Goal: Task Accomplishment & Management: Use online tool/utility

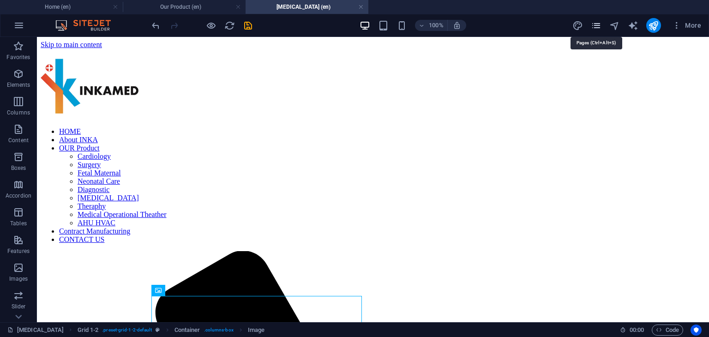
click at [595, 27] on icon "pages" at bounding box center [596, 25] width 11 height 11
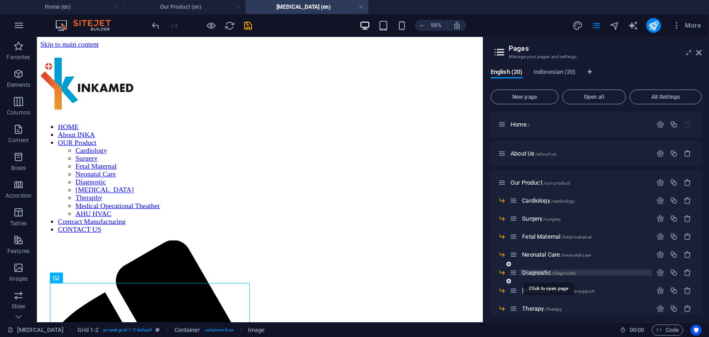
click at [544, 272] on span "Diagnostic /diagnostic" at bounding box center [549, 272] width 54 height 7
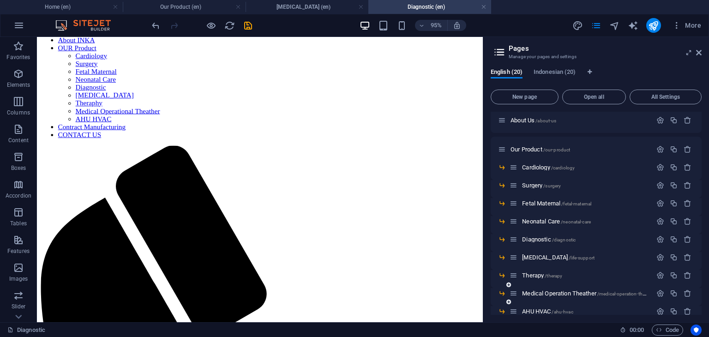
scroll to position [46, 0]
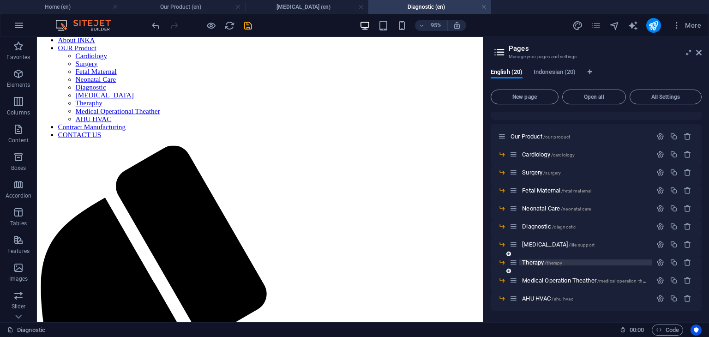
click at [537, 263] on span "Therapy /therapy" at bounding box center [542, 262] width 40 height 7
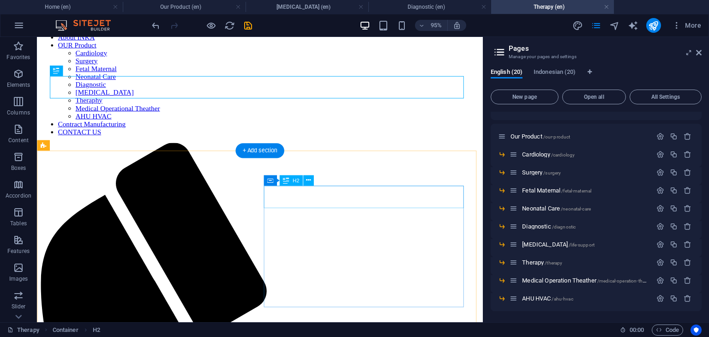
scroll to position [107, 0]
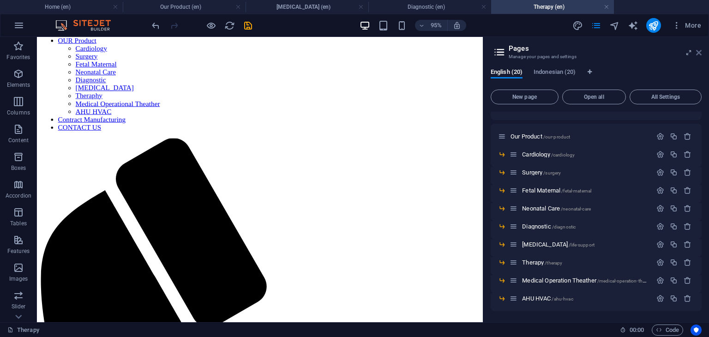
drag, startPoint x: 699, startPoint y: 54, endPoint x: 627, endPoint y: 37, distance: 73.5
click at [699, 54] on icon at bounding box center [699, 52] width 6 height 7
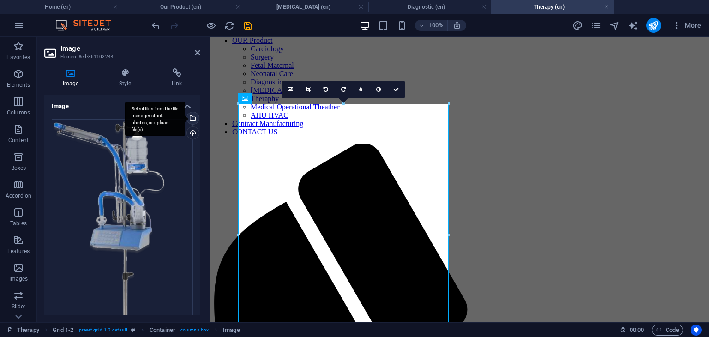
click at [185, 119] on div "Select files from the file manager, stock photos, or upload file(s)" at bounding box center [155, 118] width 60 height 35
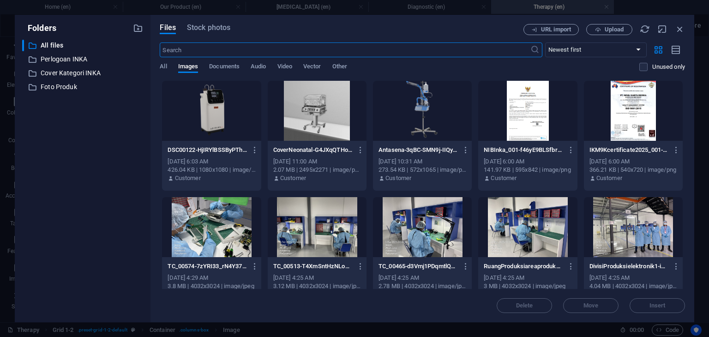
click at [616, 35] on div "Files Stock photos URL import Upload ​ Newest first Oldest first Name (A-Z) Nam…" at bounding box center [422, 168] width 525 height 289
click at [613, 28] on span "Upload" at bounding box center [613, 30] width 19 height 6
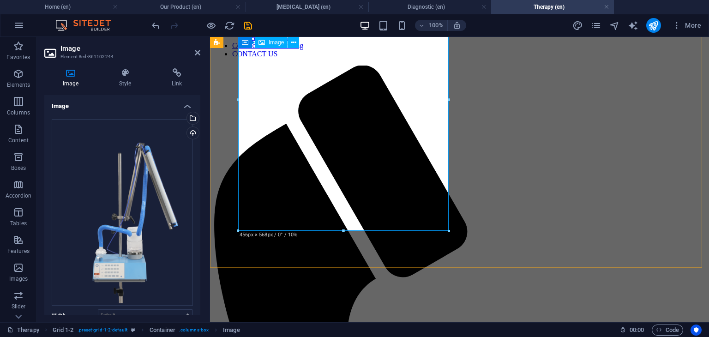
scroll to position [154, 0]
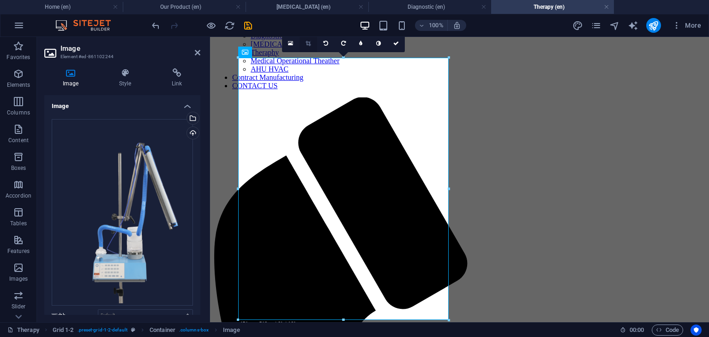
click at [304, 39] on link at bounding box center [308, 44] width 18 height 18
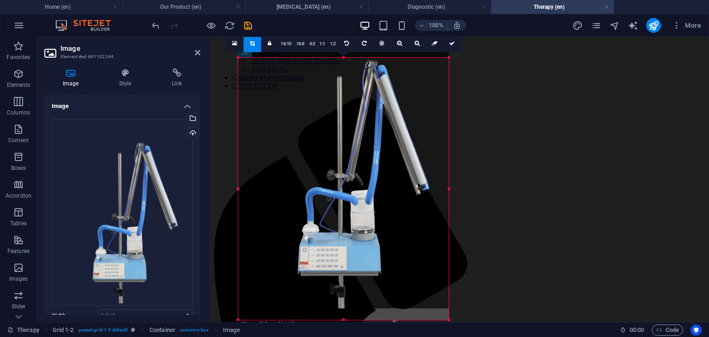
drag, startPoint x: 340, startPoint y: 276, endPoint x: 340, endPoint y: 255, distance: 20.8
click at [340, 255] on div at bounding box center [343, 168] width 210 height 280
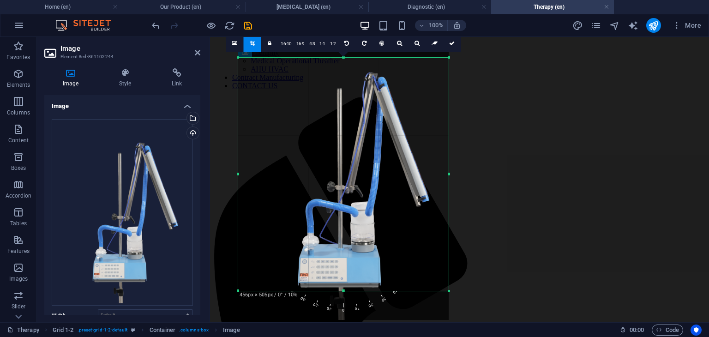
drag, startPoint x: 343, startPoint y: 319, endPoint x: 341, endPoint y: 290, distance: 29.1
click at [341, 290] on div at bounding box center [343, 290] width 210 height 3
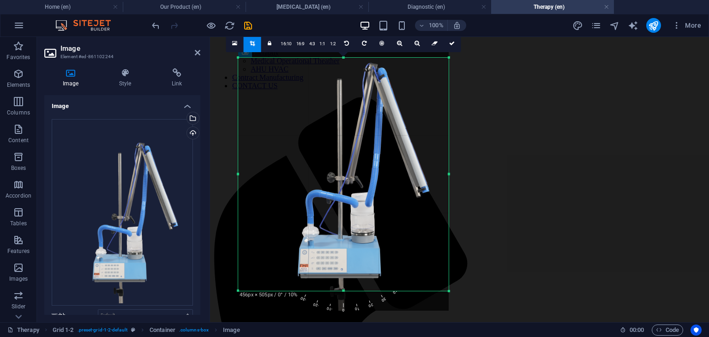
drag, startPoint x: 338, startPoint y: 265, endPoint x: 338, endPoint y: 256, distance: 9.2
click at [338, 256] on div at bounding box center [343, 170] width 210 height 280
drag, startPoint x: 342, startPoint y: 290, endPoint x: 342, endPoint y: 282, distance: 8.3
click at [342, 282] on div at bounding box center [343, 282] width 210 height 3
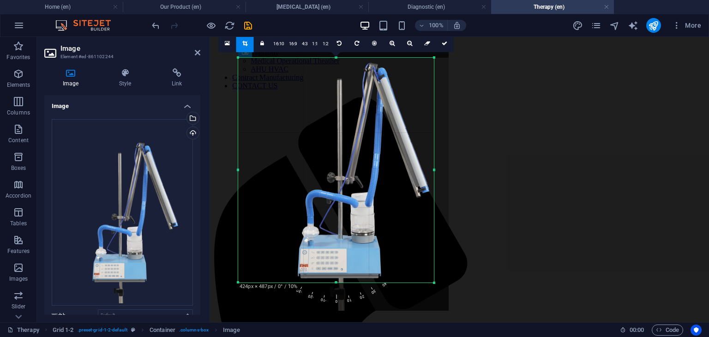
drag, startPoint x: 448, startPoint y: 170, endPoint x: 434, endPoint y: 165, distance: 15.5
click at [434, 165] on div at bounding box center [433, 170] width 3 height 225
click at [442, 44] on icon at bounding box center [445, 44] width 6 height 6
type input "423"
select select "px"
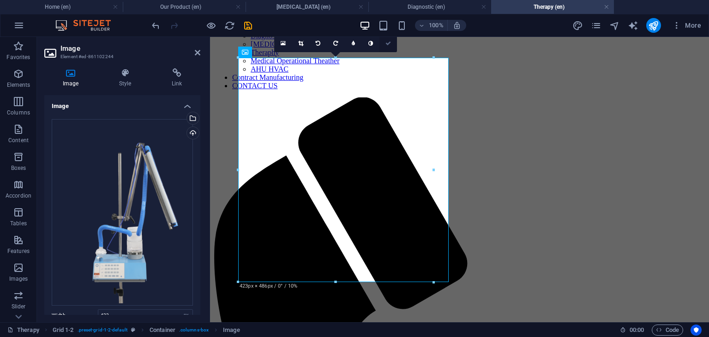
drag, startPoint x: 388, startPoint y: 43, endPoint x: 354, endPoint y: 11, distance: 47.0
click at [388, 43] on icon at bounding box center [388, 44] width 6 height 6
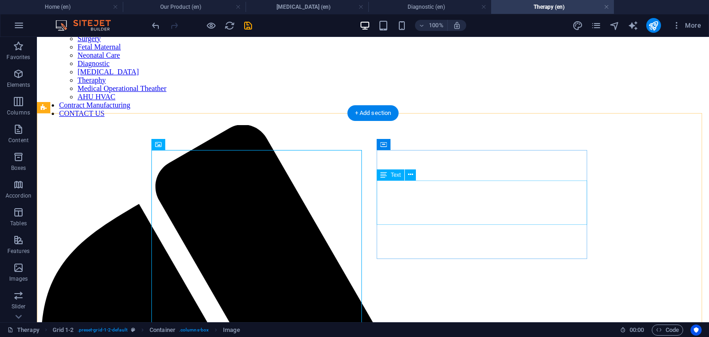
scroll to position [200, 0]
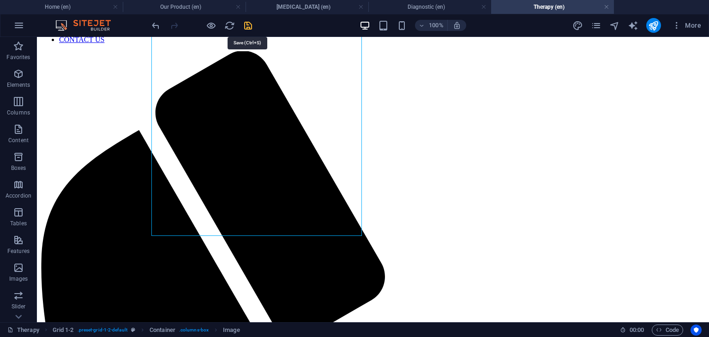
click at [245, 26] on icon "save" at bounding box center [248, 25] width 11 height 11
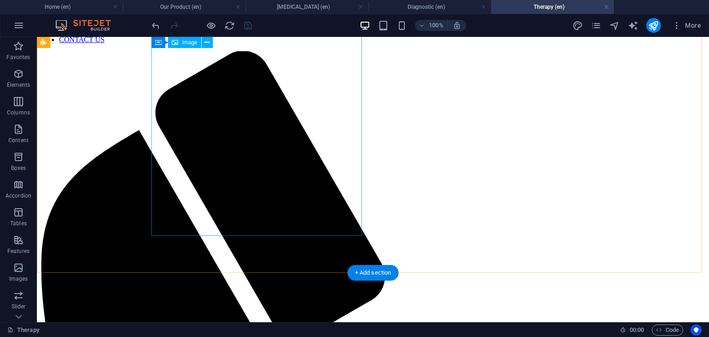
scroll to position [0, 0]
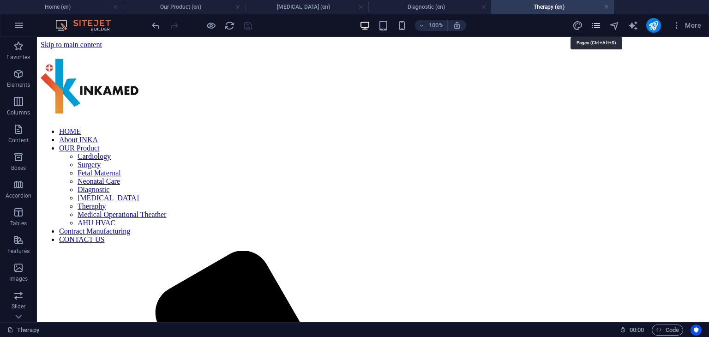
click at [593, 28] on icon "pages" at bounding box center [596, 25] width 11 height 11
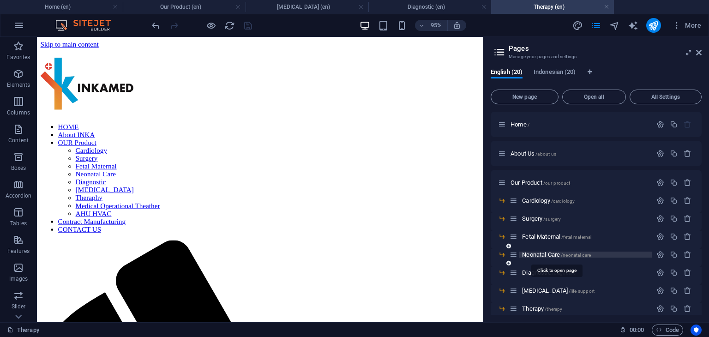
click at [553, 253] on span "Neonatal Care /neonatal-care" at bounding box center [556, 254] width 69 height 7
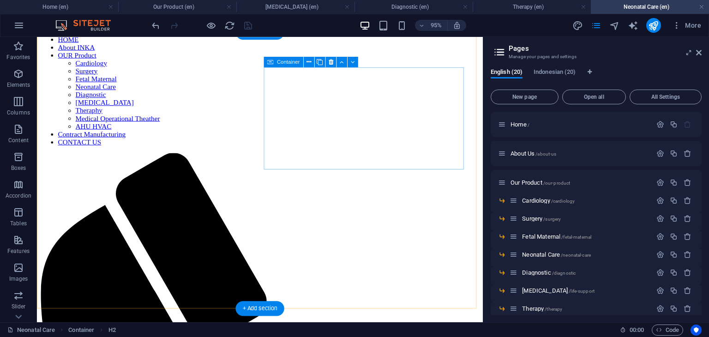
scroll to position [146, 0]
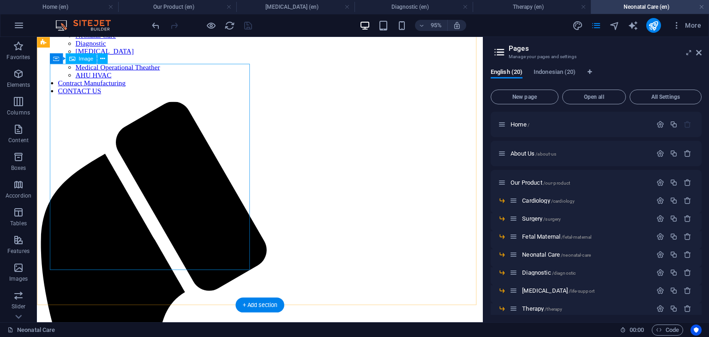
select select "px"
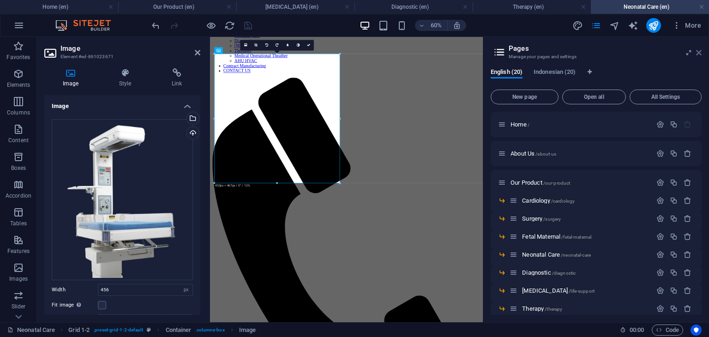
click at [698, 51] on icon at bounding box center [699, 52] width 6 height 7
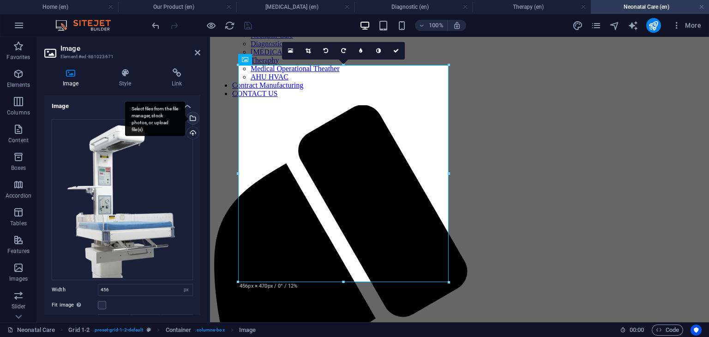
click at [185, 120] on div "Select files from the file manager, stock photos, or upload file(s)" at bounding box center [155, 118] width 60 height 35
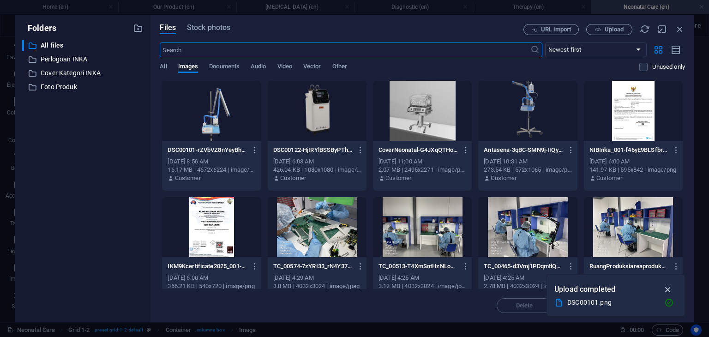
click at [669, 289] on icon "button" at bounding box center [668, 289] width 11 height 10
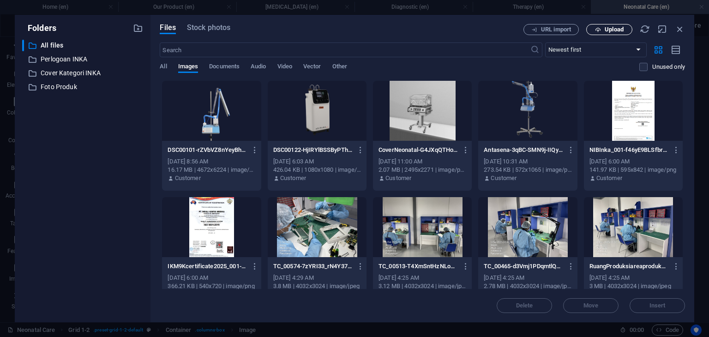
click at [607, 27] on span "Upload" at bounding box center [613, 30] width 19 height 6
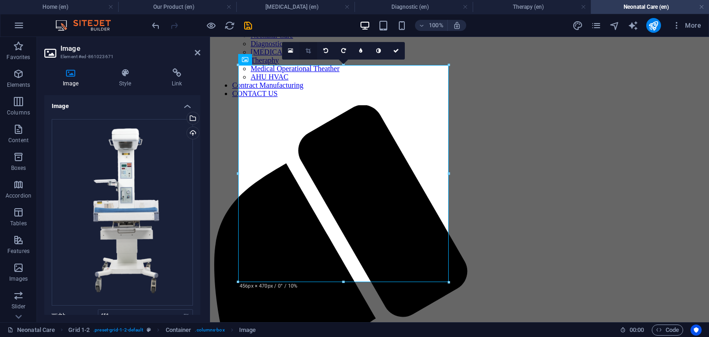
click at [306, 50] on icon at bounding box center [307, 51] width 5 height 6
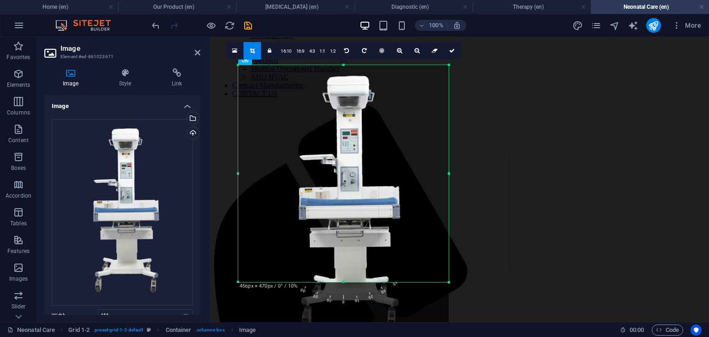
drag, startPoint x: 347, startPoint y: 122, endPoint x: 349, endPoint y: 155, distance: 32.3
click at [349, 155] on div at bounding box center [343, 205] width 210 height 280
click at [341, 279] on div at bounding box center [343, 205] width 210 height 280
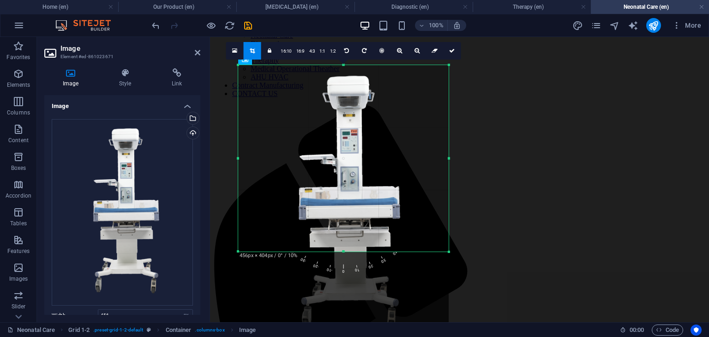
drag, startPoint x: 343, startPoint y: 283, endPoint x: 344, endPoint y: 253, distance: 30.5
click at [344, 253] on div at bounding box center [343, 251] width 210 height 3
click at [365, 213] on div at bounding box center [343, 205] width 210 height 280
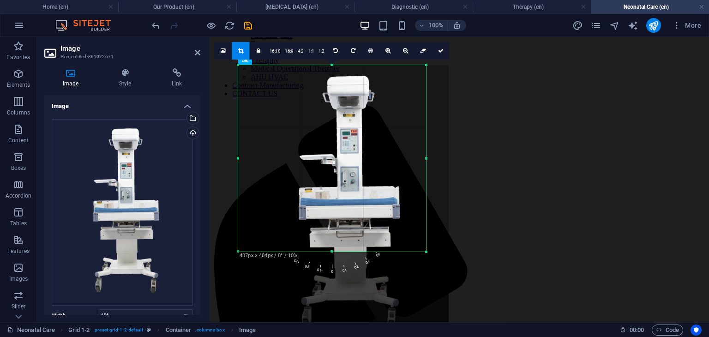
drag, startPoint x: 449, startPoint y: 158, endPoint x: 426, endPoint y: 157, distance: 22.6
click at [426, 157] on div at bounding box center [425, 158] width 3 height 186
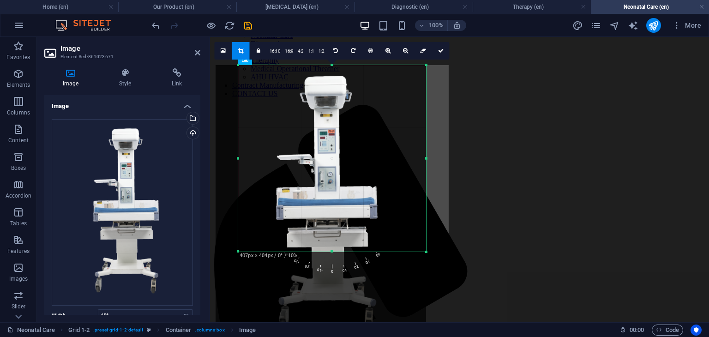
drag, startPoint x: 352, startPoint y: 196, endPoint x: 332, endPoint y: 193, distance: 20.5
click at [332, 193] on div at bounding box center [320, 205] width 210 height 280
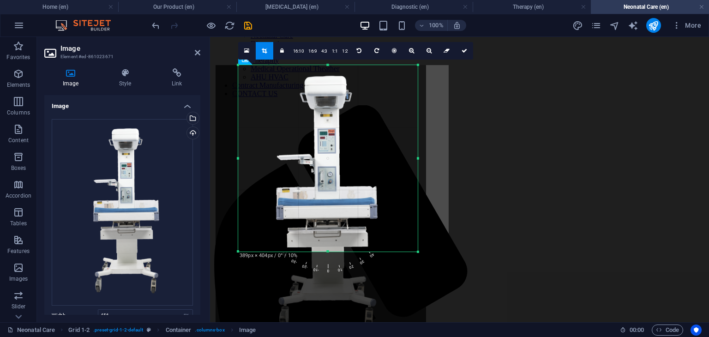
drag, startPoint x: 427, startPoint y: 157, endPoint x: 418, endPoint y: 155, distance: 8.5
click at [418, 155] on div at bounding box center [417, 158] width 3 height 186
drag, startPoint x: 461, startPoint y: 50, endPoint x: 254, endPoint y: 29, distance: 208.3
click at [461, 50] on icon at bounding box center [464, 51] width 6 height 6
type input "389"
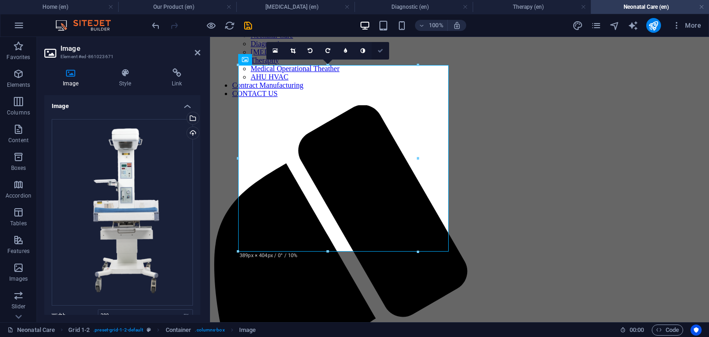
click at [381, 48] on icon at bounding box center [380, 51] width 6 height 6
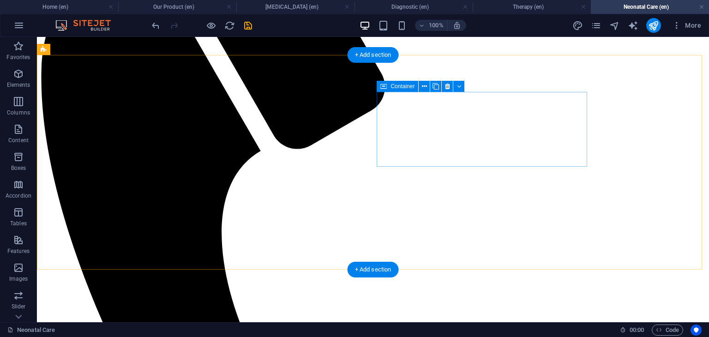
scroll to position [376, 0]
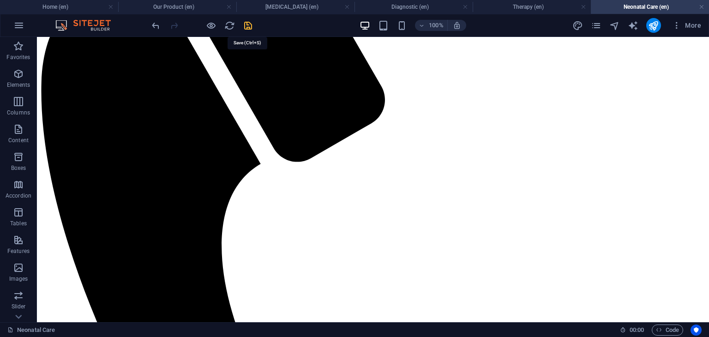
drag, startPoint x: 246, startPoint y: 24, endPoint x: 219, endPoint y: 13, distance: 29.6
click at [246, 24] on icon "save" at bounding box center [248, 25] width 11 height 11
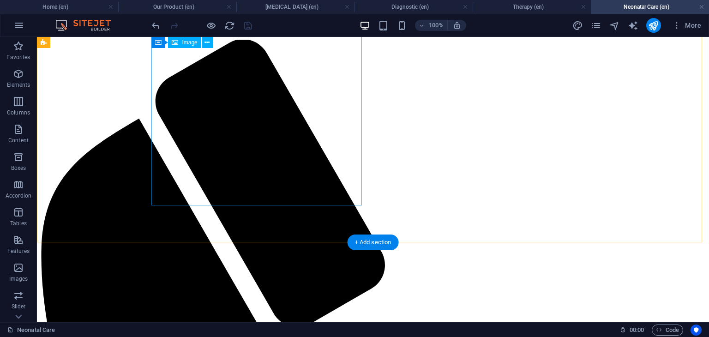
scroll to position [192, 0]
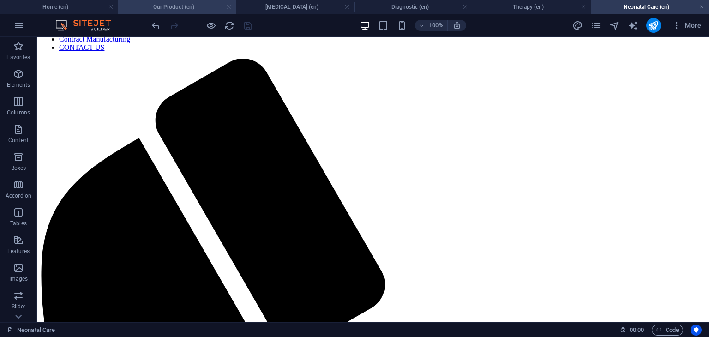
click at [229, 8] on link at bounding box center [229, 7] width 6 height 9
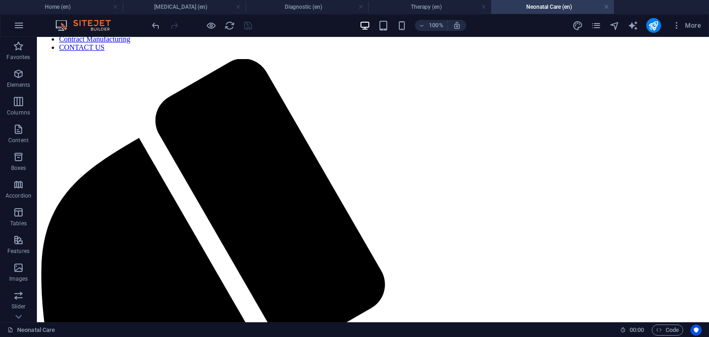
click at [229, 8] on h4 "[MEDICAL_DATA] (en)" at bounding box center [184, 7] width 123 height 10
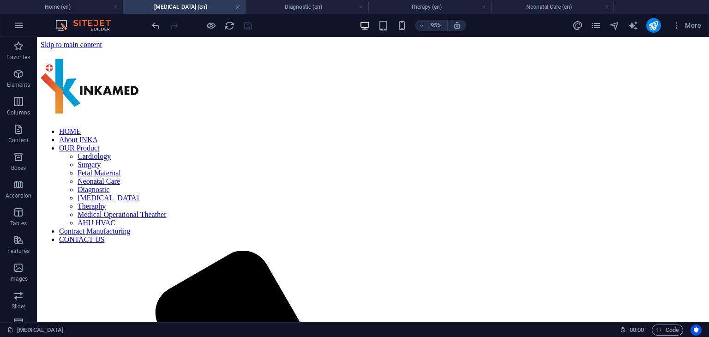
scroll to position [0, 0]
click at [238, 8] on link at bounding box center [238, 7] width 6 height 9
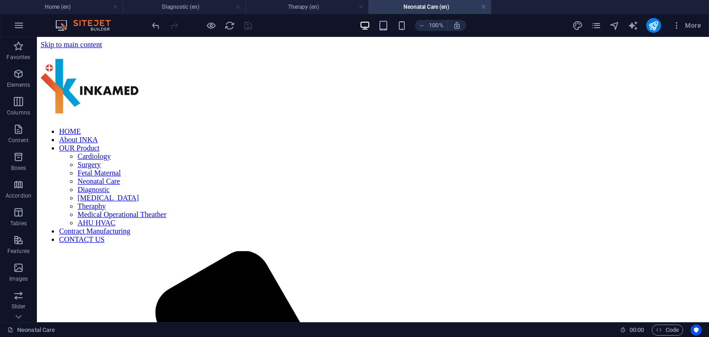
scroll to position [107, 0]
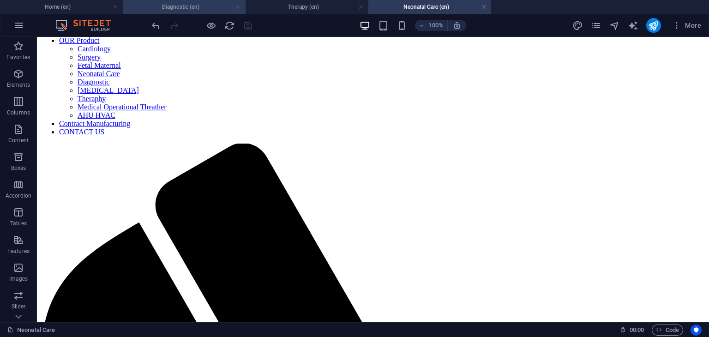
click at [240, 7] on link at bounding box center [238, 7] width 6 height 9
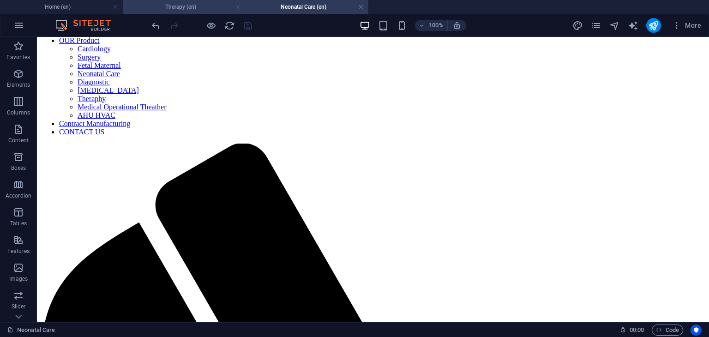
click at [239, 8] on link at bounding box center [238, 7] width 6 height 9
click at [238, 8] on link at bounding box center [238, 7] width 6 height 9
